Goal: Task Accomplishment & Management: Manage account settings

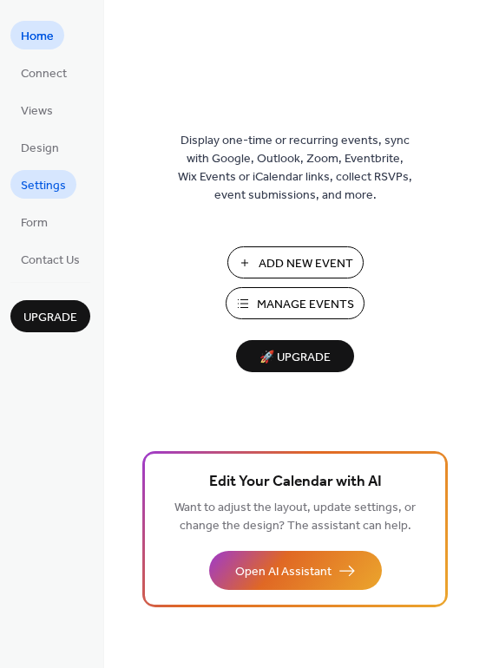
click at [26, 186] on span "Settings" at bounding box center [43, 186] width 45 height 18
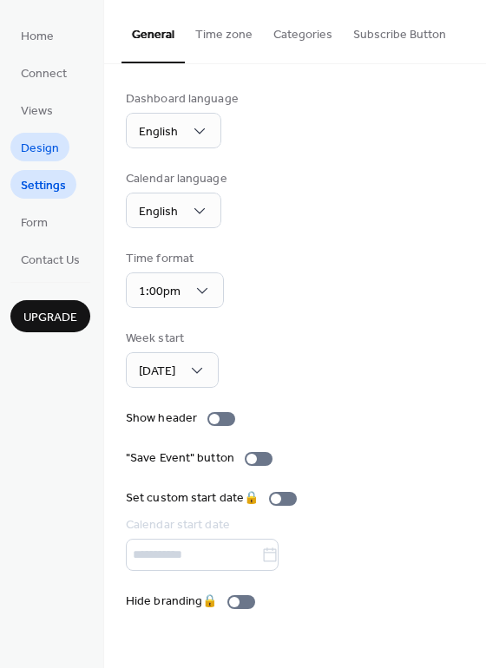
click at [34, 143] on span "Design" at bounding box center [40, 149] width 38 height 18
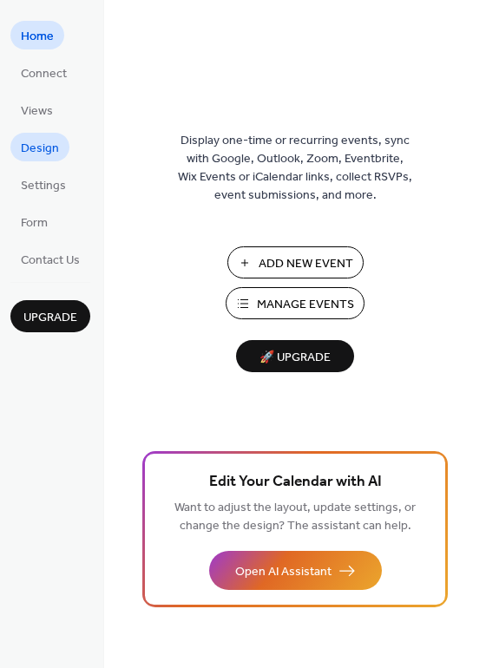
click at [33, 148] on span "Design" at bounding box center [40, 149] width 38 height 18
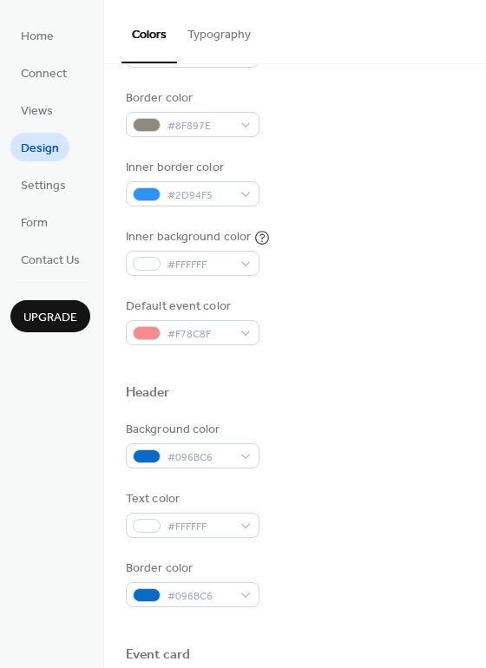
scroll to position [294, 0]
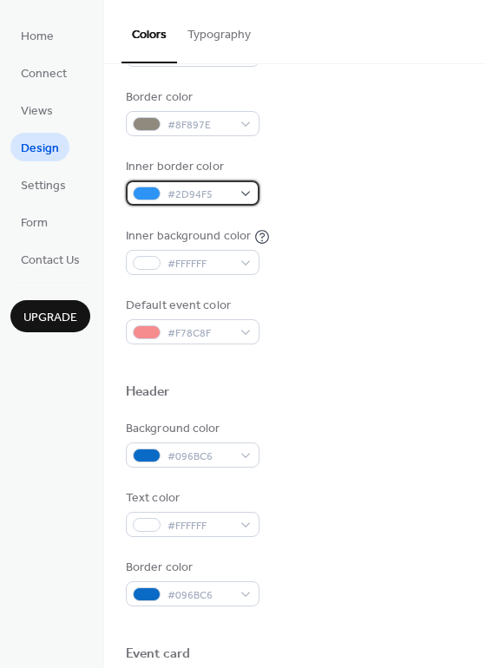
click at [248, 194] on div "#2D94F5" at bounding box center [193, 192] width 134 height 25
click at [345, 168] on div "Inner border color #2D94F5" at bounding box center [295, 182] width 338 height 48
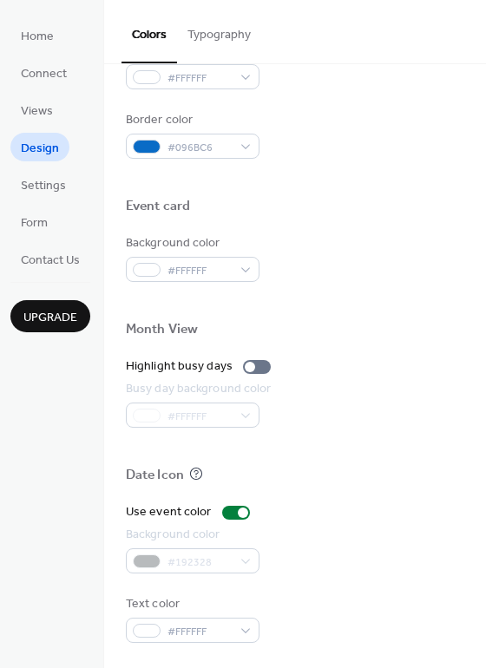
scroll to position [742, 0]
